Goal: Task Accomplishment & Management: Manage account settings

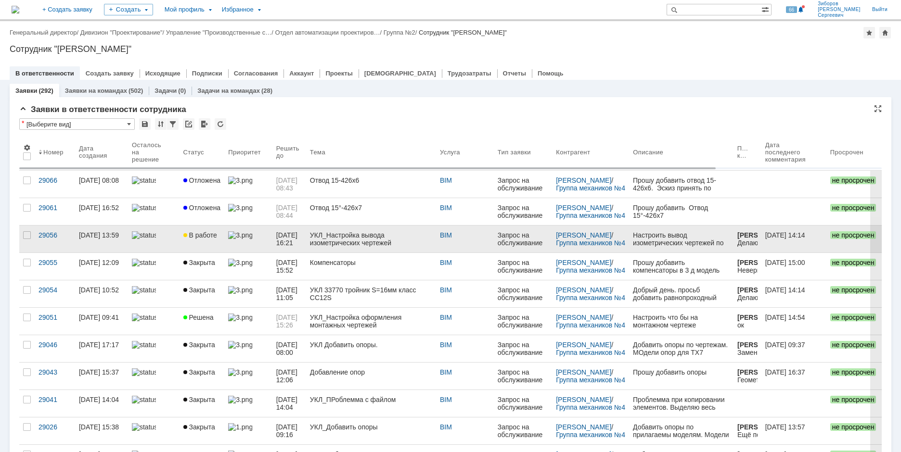
click at [201, 237] on span "В работе" at bounding box center [200, 236] width 34 height 8
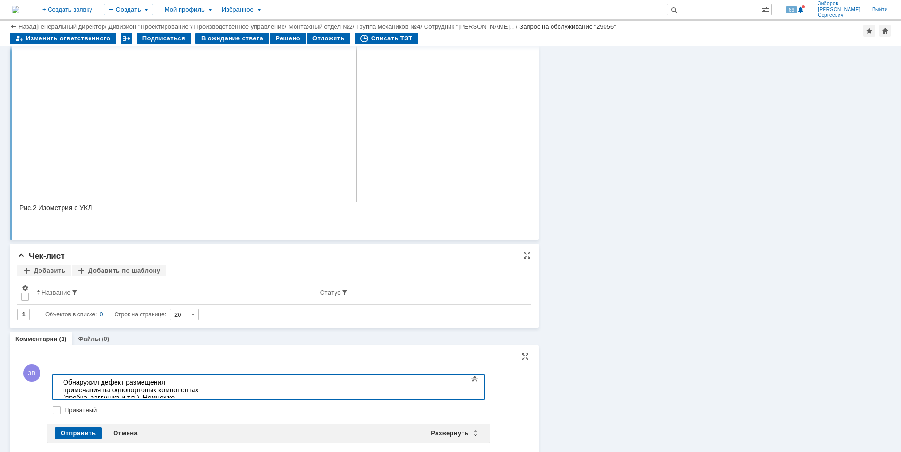
scroll to position [479, 0]
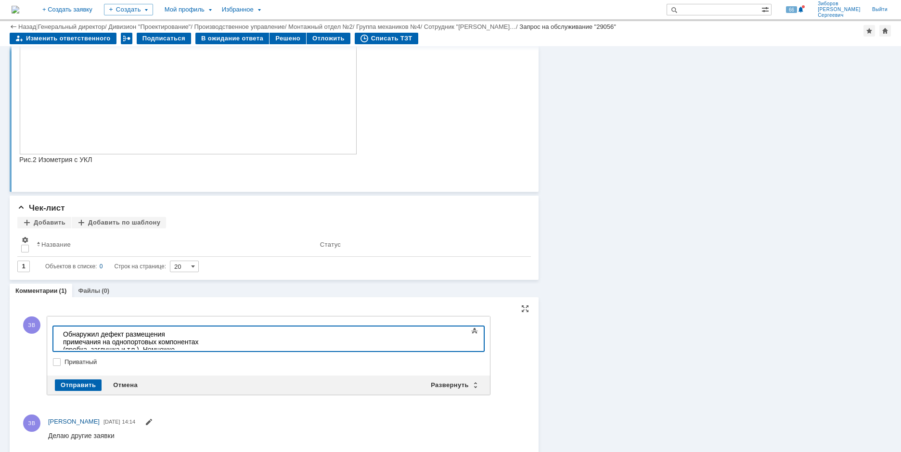
click at [200, 340] on div "Обнаружил дефект размещения примечания на однопортовых компонентах (пробка, заг…" at bounding box center [131, 354] width 137 height 46
click at [78, 387] on div "Отправить" at bounding box center [78, 386] width 47 height 12
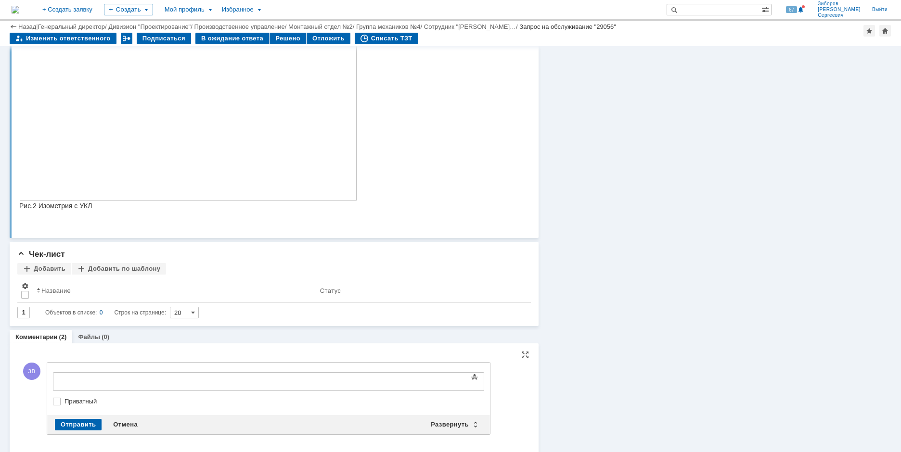
scroll to position [0, 0]
drag, startPoint x: 125, startPoint y: 422, endPoint x: 129, endPoint y: 419, distance: 5.6
click at [125, 422] on div "Отмена" at bounding box center [125, 425] width 36 height 12
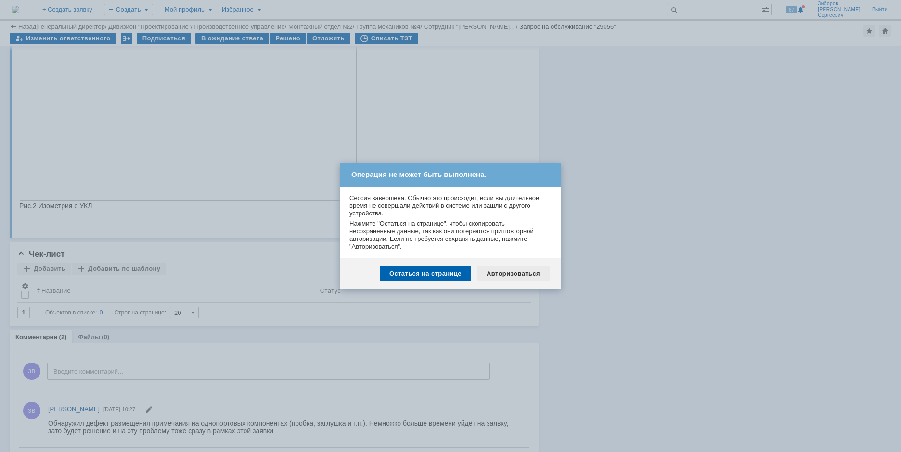
click at [518, 273] on div "Авторизоваться" at bounding box center [513, 273] width 73 height 15
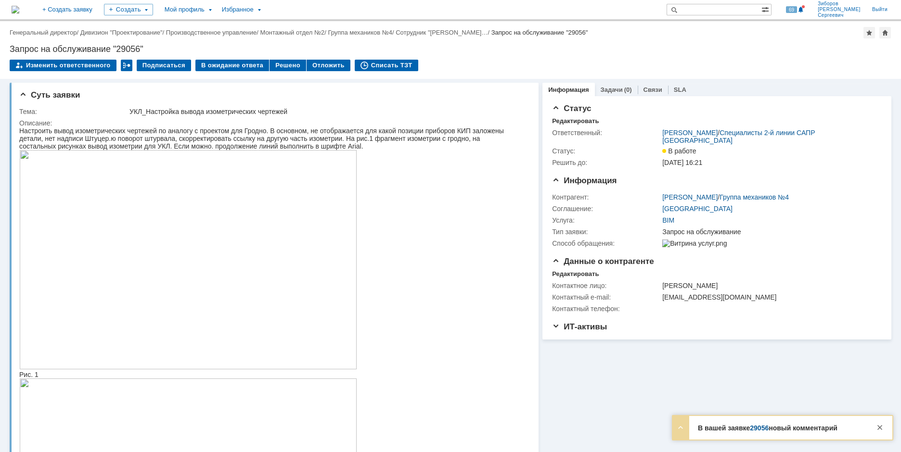
click at [751, 427] on link "29056" at bounding box center [759, 429] width 19 height 8
click at [19, 6] on img at bounding box center [16, 10] width 8 height 8
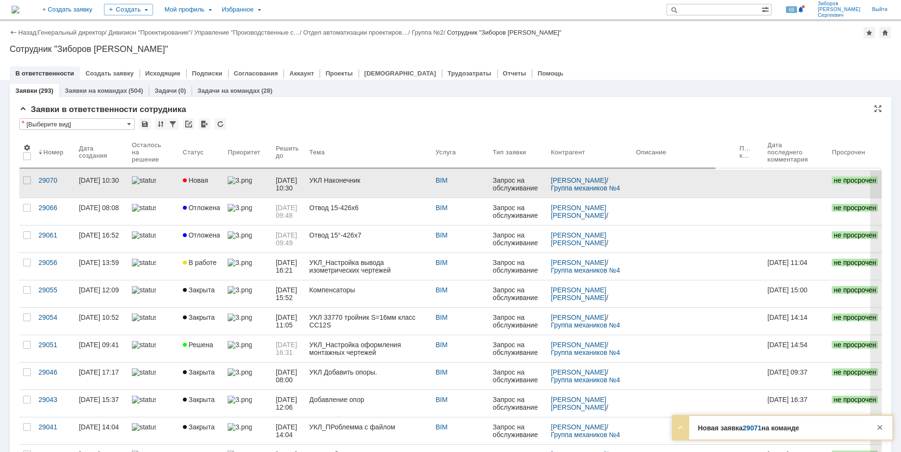
click at [201, 180] on span "Новая" at bounding box center [196, 181] width 26 height 8
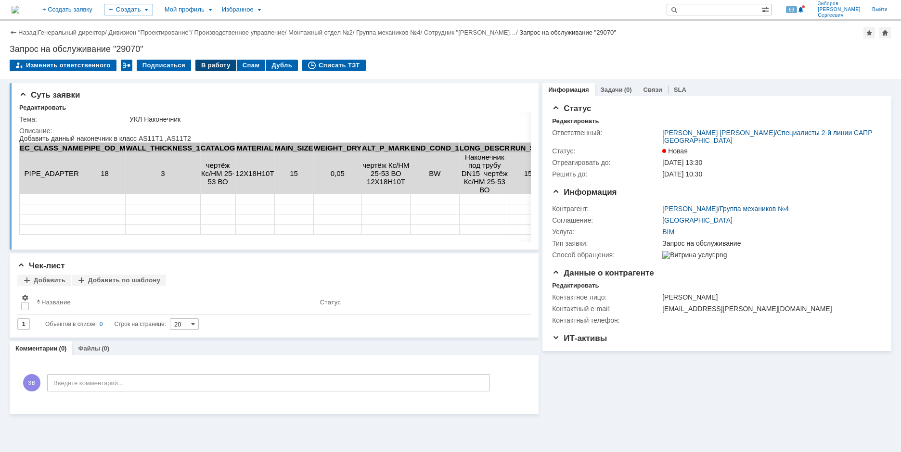
click at [217, 64] on div "В работу" at bounding box center [215, 66] width 41 height 12
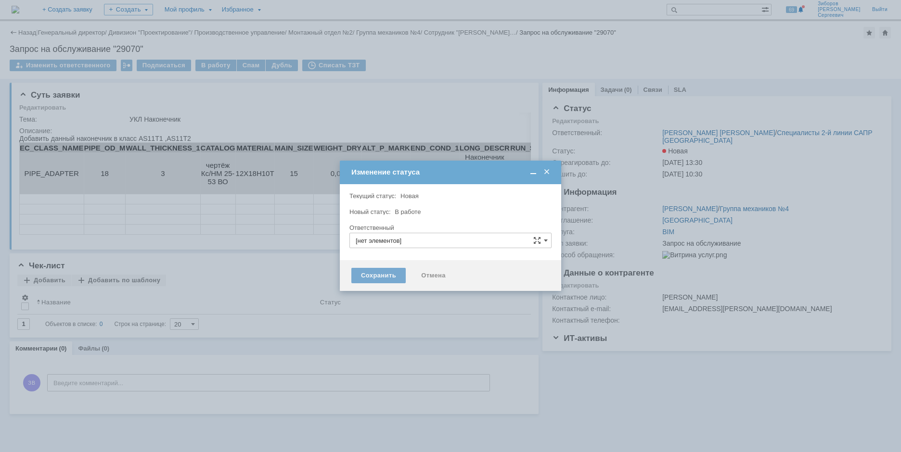
type input "[PERSON_NAME] [PERSON_NAME]"
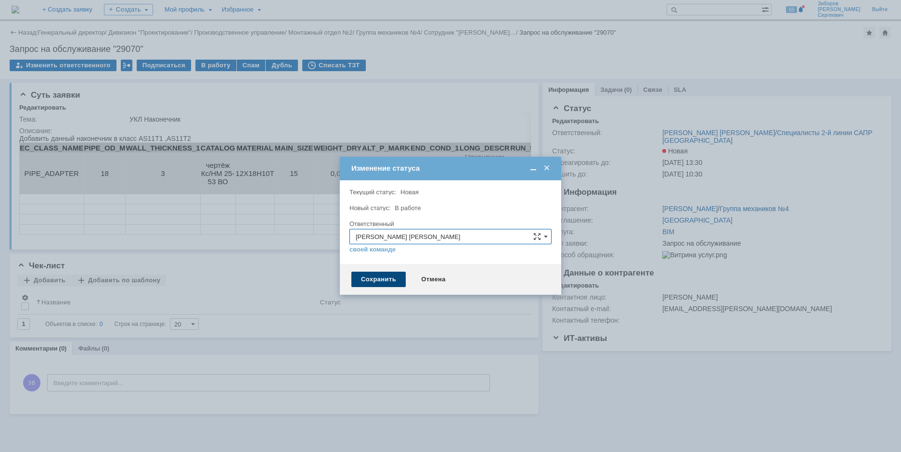
click at [371, 276] on div "Сохранить" at bounding box center [378, 279] width 54 height 15
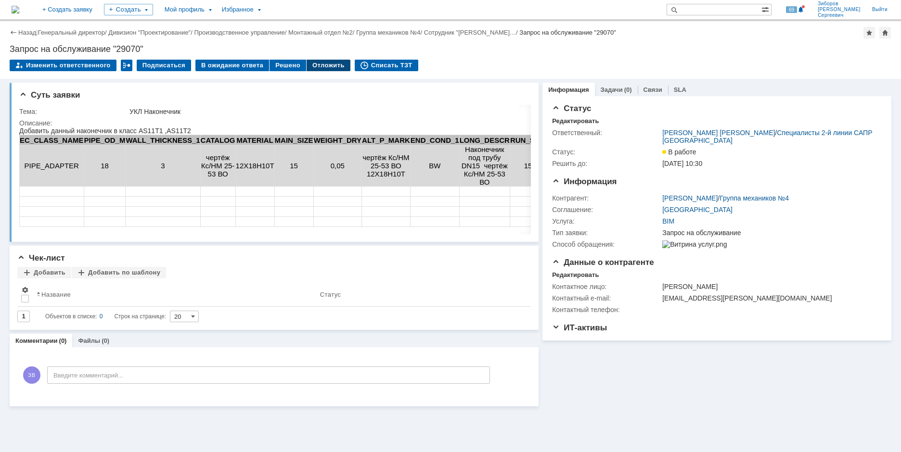
click at [329, 64] on div "Отложить" at bounding box center [329, 66] width 44 height 12
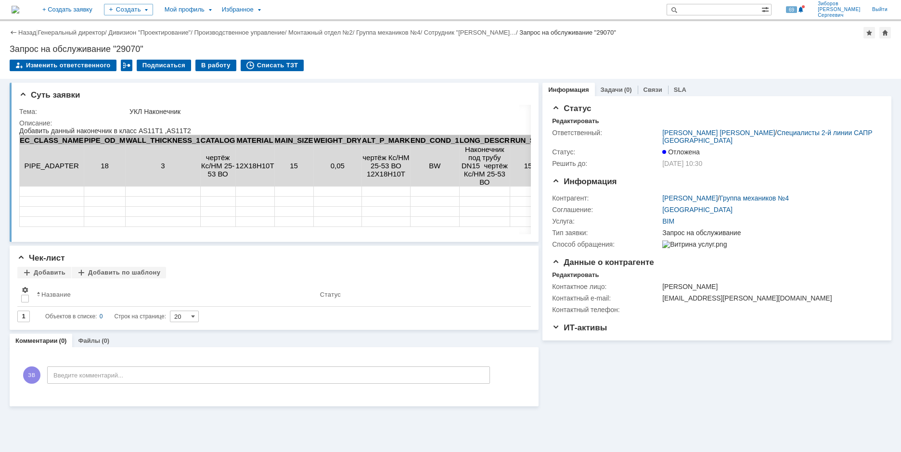
click at [19, 12] on img at bounding box center [16, 10] width 8 height 8
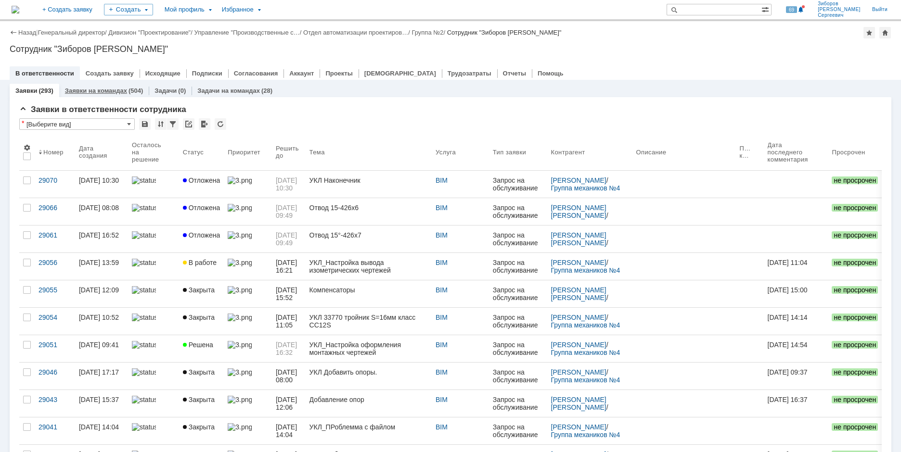
click at [98, 88] on link "Заявки на командах" at bounding box center [96, 90] width 62 height 7
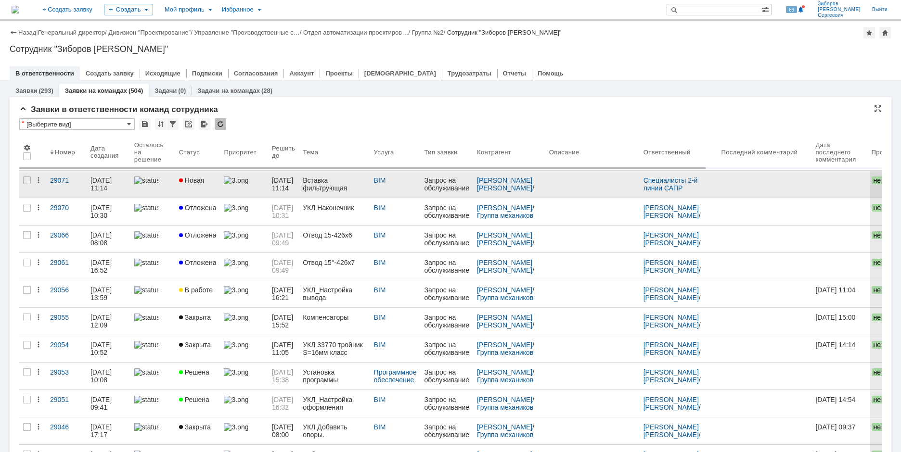
click at [212, 177] on div "Новая" at bounding box center [198, 181] width 38 height 8
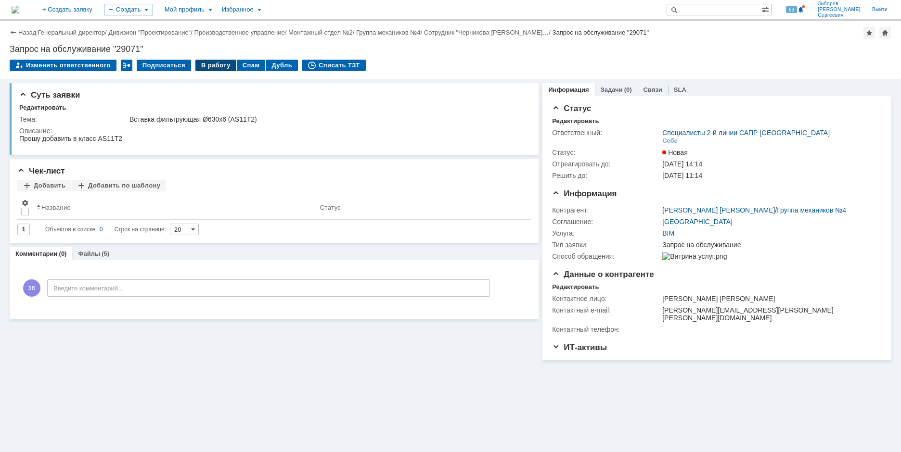
click at [218, 66] on div "В работу" at bounding box center [215, 66] width 41 height 12
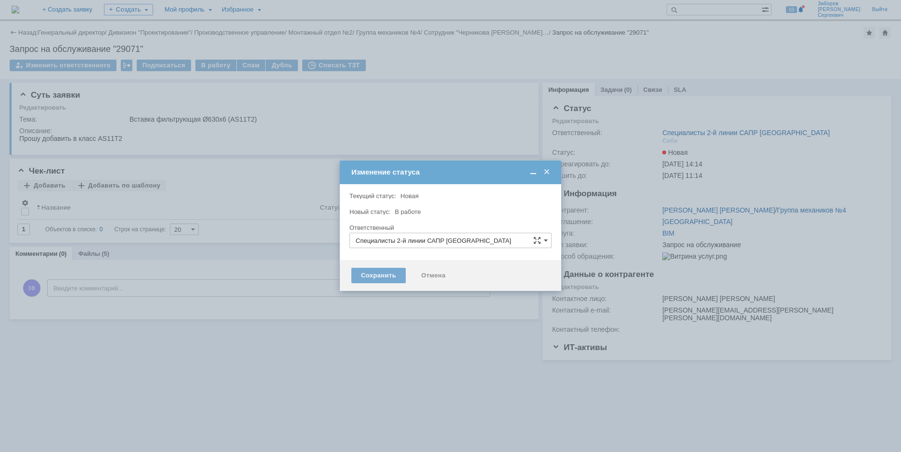
type input "[PERSON_NAME] [PERSON_NAME]"
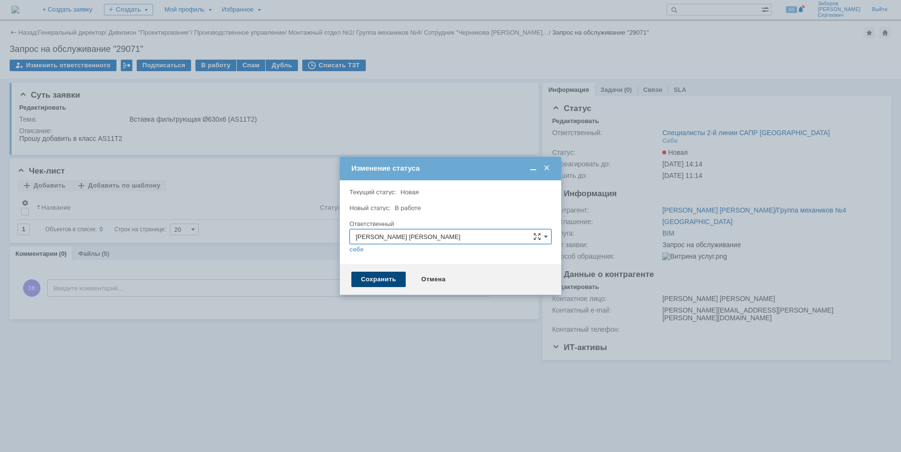
click at [386, 285] on div "Сохранить" at bounding box center [378, 279] width 54 height 15
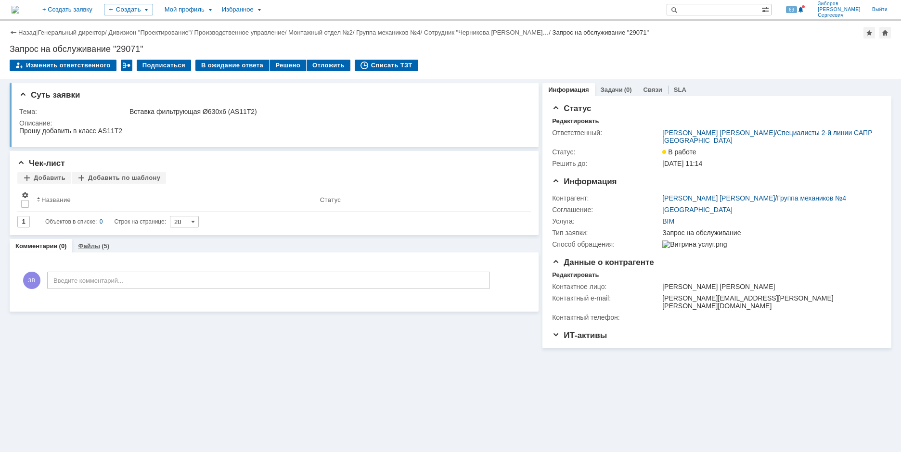
click at [105, 248] on div "(5)" at bounding box center [106, 246] width 8 height 7
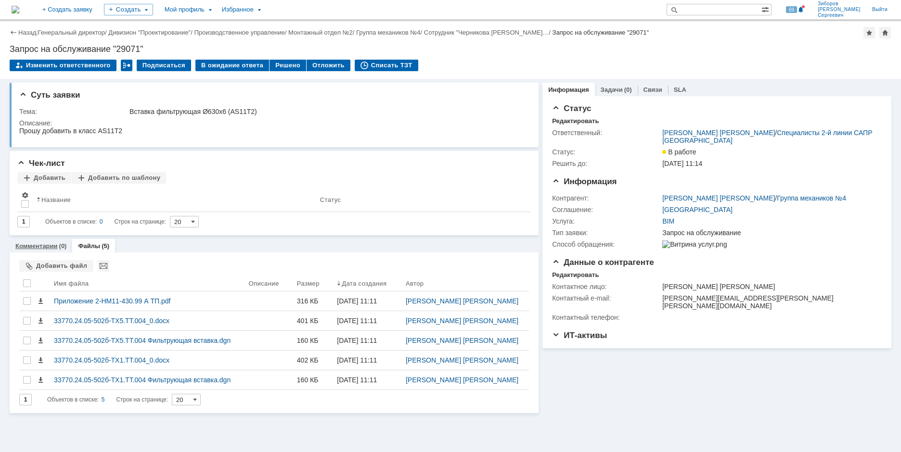
click at [44, 245] on link "Комментарии" at bounding box center [36, 246] width 42 height 7
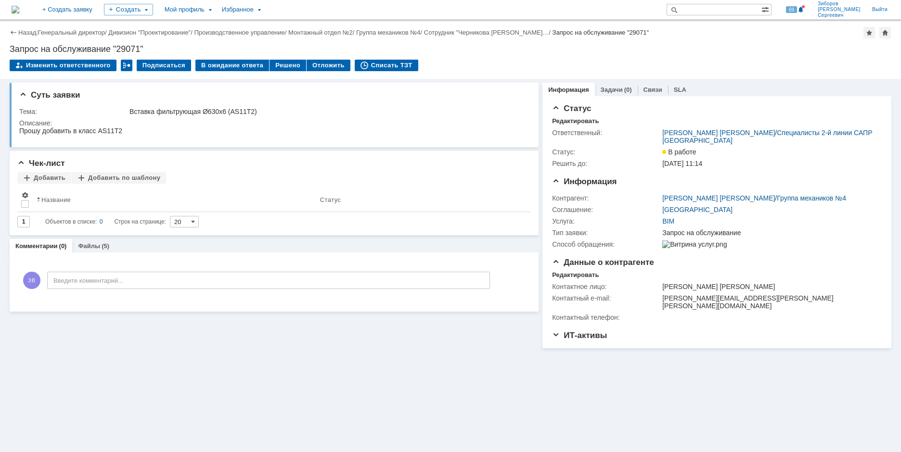
click at [19, 11] on img at bounding box center [16, 10] width 8 height 8
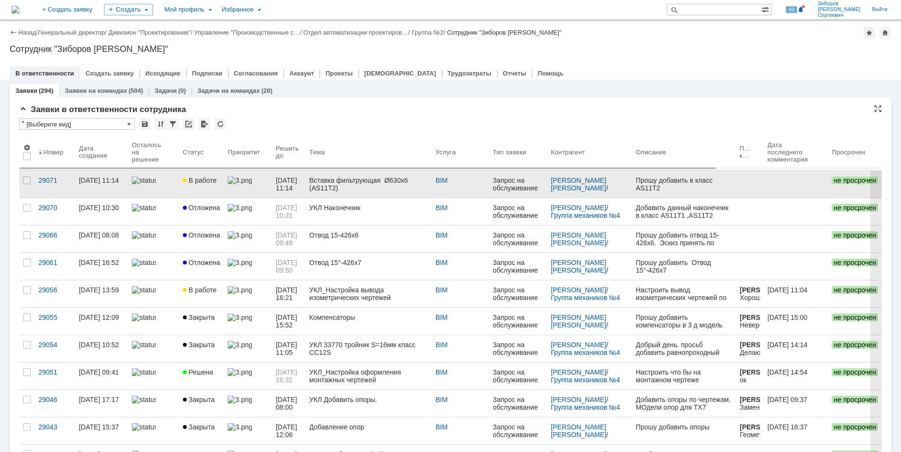
click at [196, 176] on link "В работе" at bounding box center [201, 184] width 45 height 27
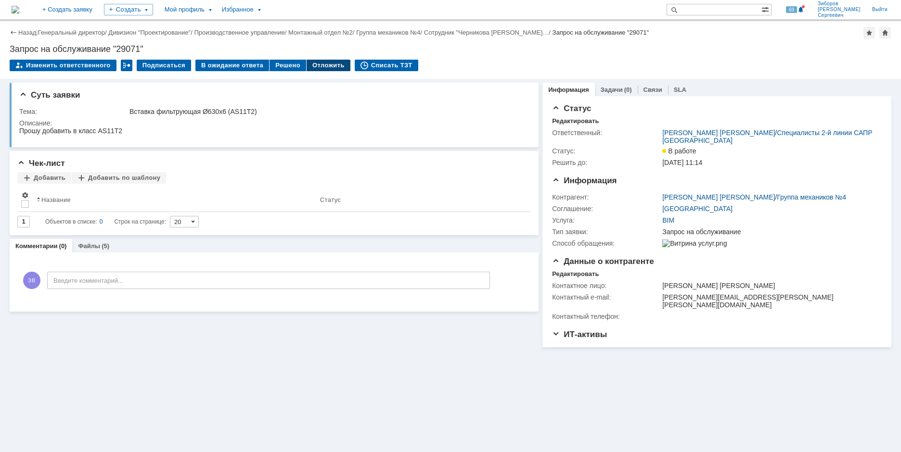
click at [321, 65] on div "Отложить" at bounding box center [329, 66] width 44 height 12
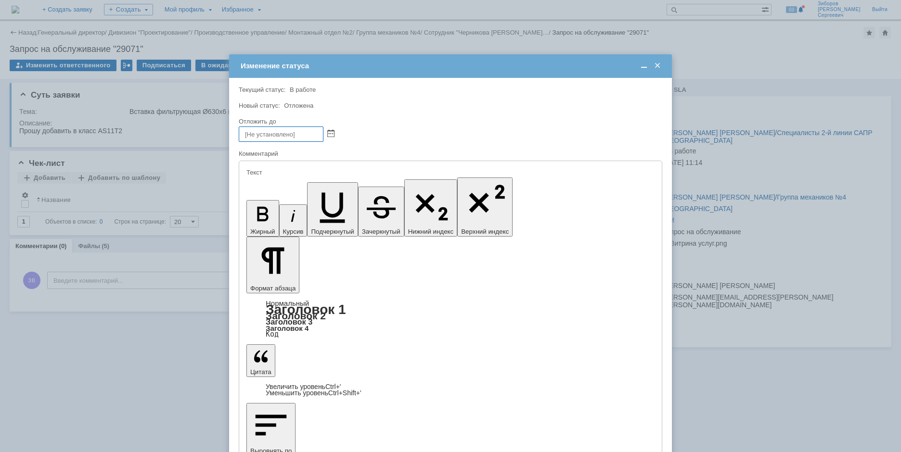
drag, startPoint x: 272, startPoint y: 378, endPoint x: 272, endPoint y: 385, distance: 7.2
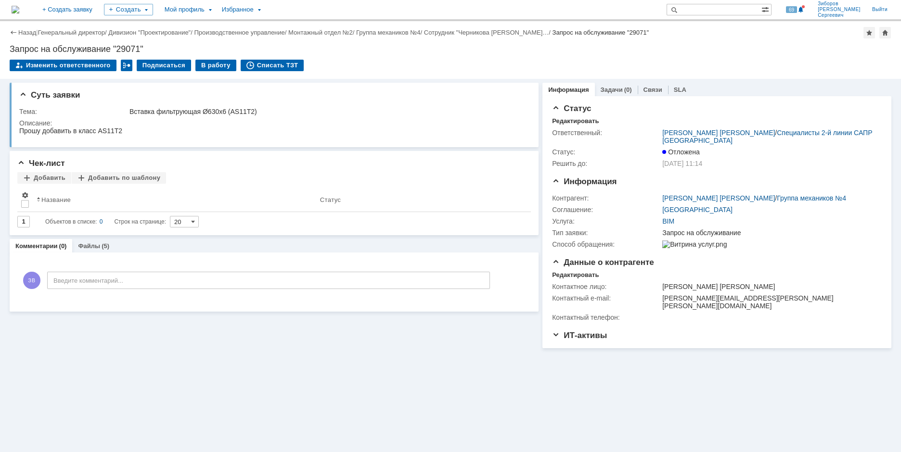
click at [19, 8] on img at bounding box center [16, 10] width 8 height 8
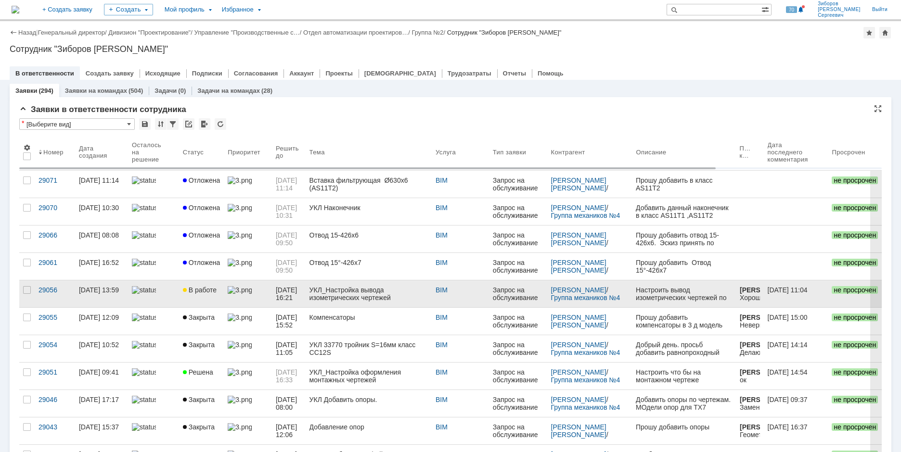
click at [199, 282] on link "В работе" at bounding box center [201, 294] width 45 height 27
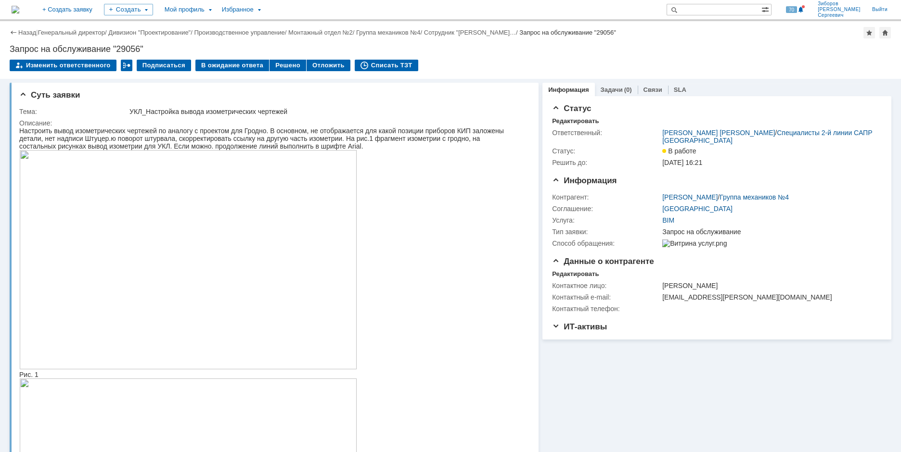
click at [161, 238] on img at bounding box center [188, 259] width 338 height 219
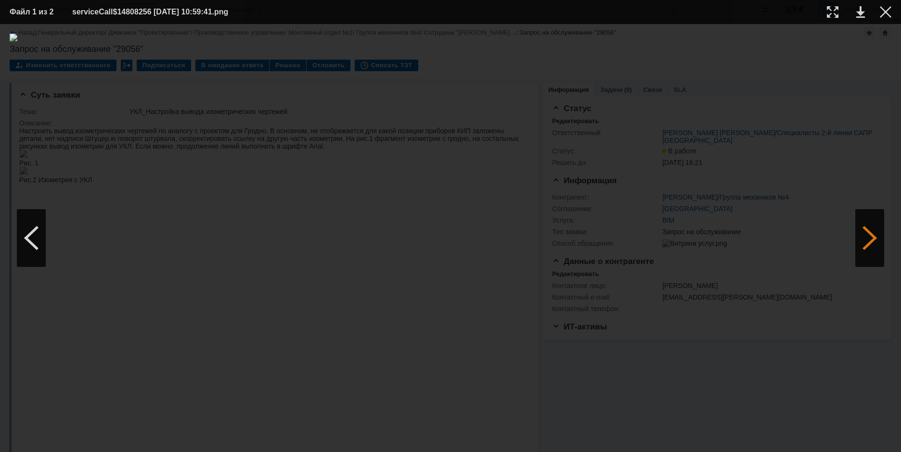
click at [873, 228] on div at bounding box center [869, 238] width 29 height 58
click at [882, 11] on div at bounding box center [886, 12] width 12 height 12
